Goal: Information Seeking & Learning: Check status

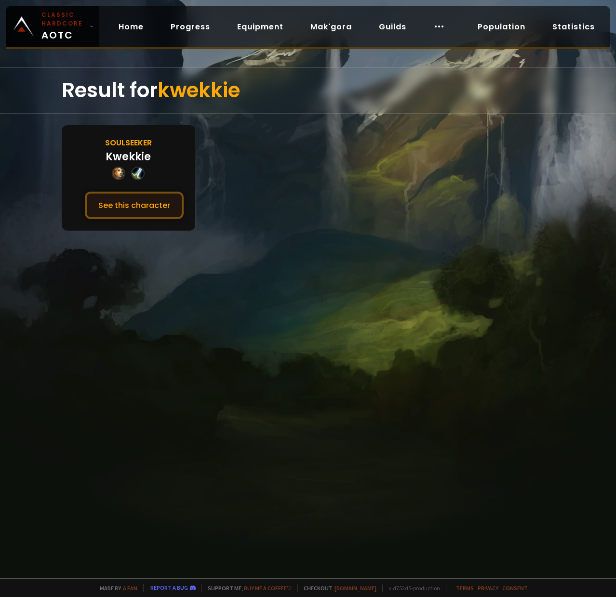
click at [131, 211] on button "See this character" at bounding box center [134, 205] width 99 height 27
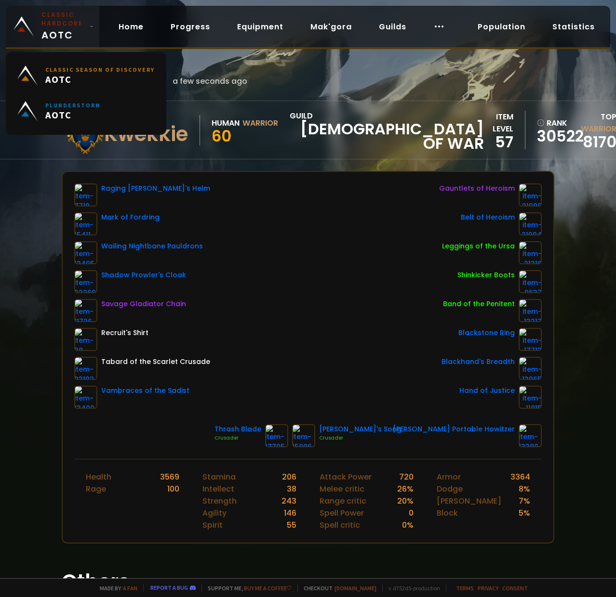
click at [42, 34] on span "Classic Hardcore AOTC" at bounding box center [63, 27] width 44 height 32
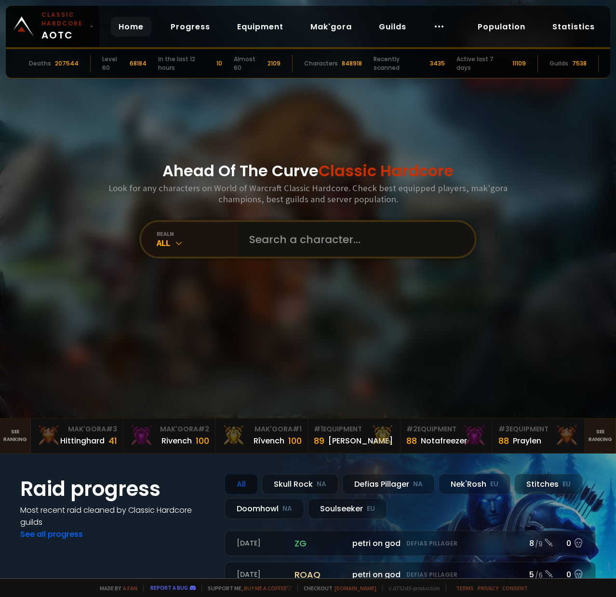
click at [292, 250] on input "text" at bounding box center [353, 239] width 220 height 35
paste input "Ampskalle-Soulseeker"
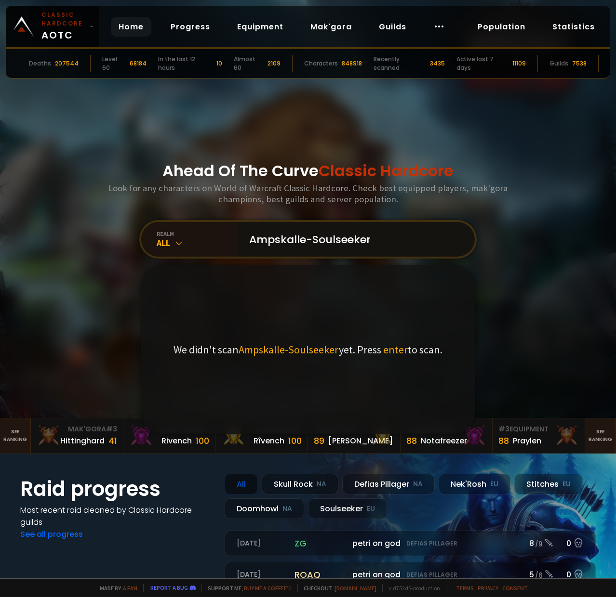
drag, startPoint x: 306, startPoint y: 237, endPoint x: 418, endPoint y: 237, distance: 111.8
click at [440, 235] on input "Ampskalle-Soulseeker" at bounding box center [353, 239] width 220 height 35
type input "Ampskalle"
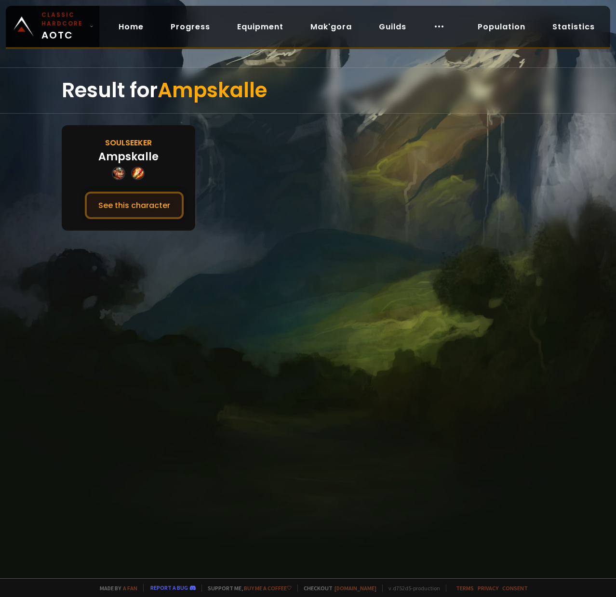
click at [126, 202] on button "See this character" at bounding box center [134, 205] width 99 height 27
